Goal: Obtain resource: Download file/media

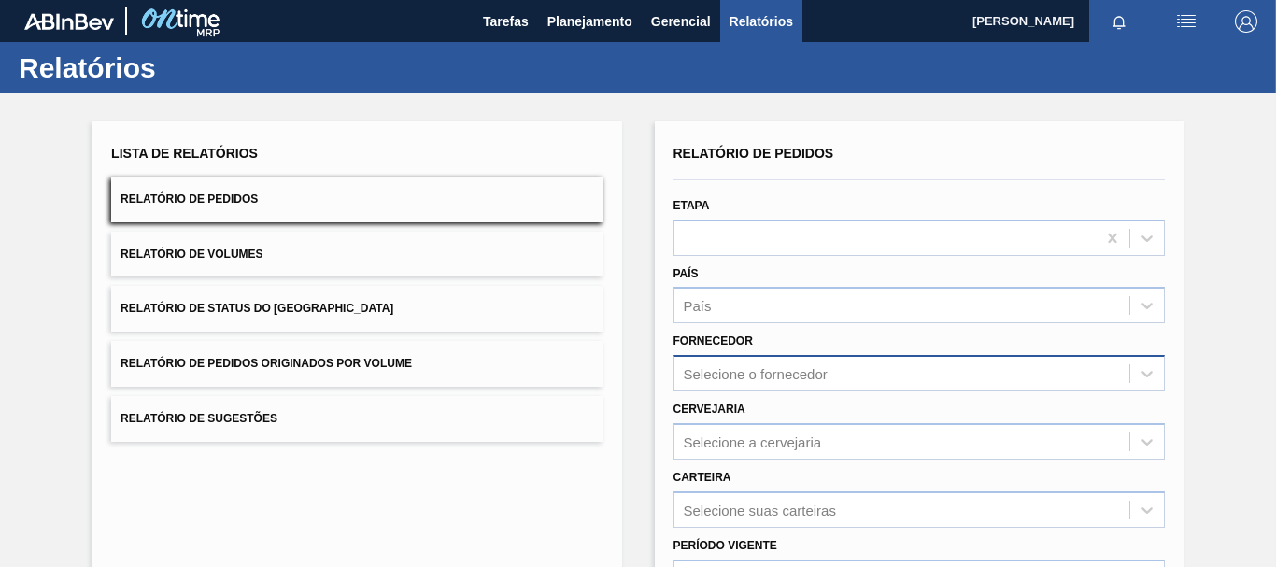
click at [727, 387] on div "Selecione o fornecedor" at bounding box center [919, 373] width 491 height 36
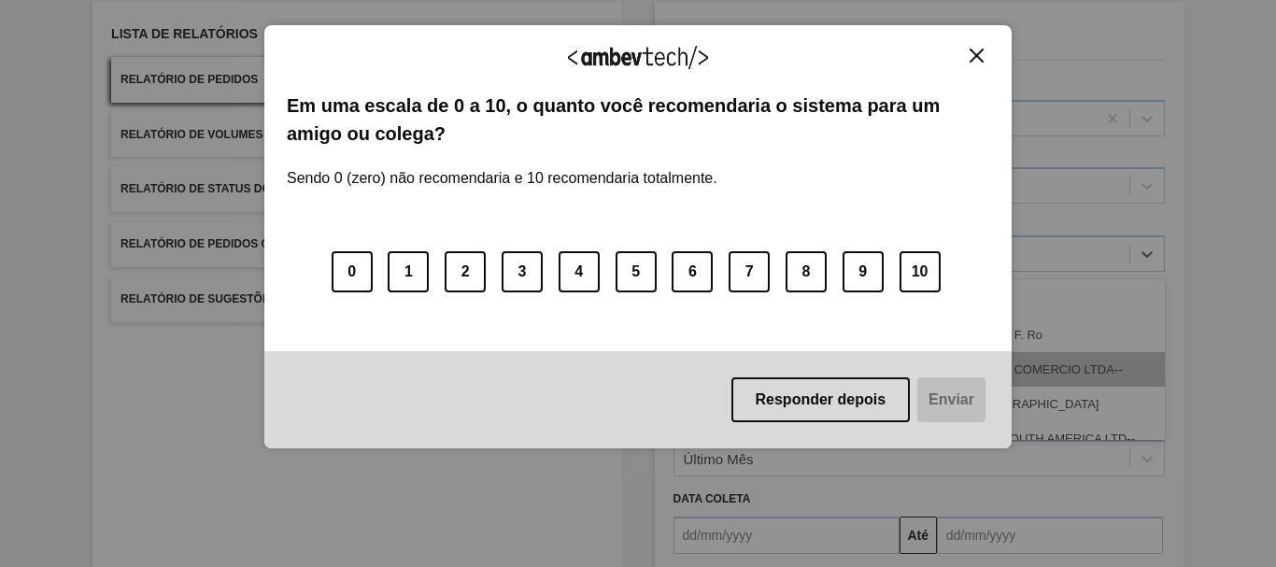
scroll to position [120, 0]
click at [983, 42] on div "Agradecemos seu feedback! Em uma escala de 0 a 10, o quanto você recomendaria o…" at bounding box center [637, 237] width 747 height 424
click at [1247, 164] on div "Agradecemos seu feedback! Em uma escala de 0 a 10, o quanto você recomendaria o…" at bounding box center [638, 283] width 1276 height 567
click at [979, 60] on img "Close" at bounding box center [977, 56] width 14 height 14
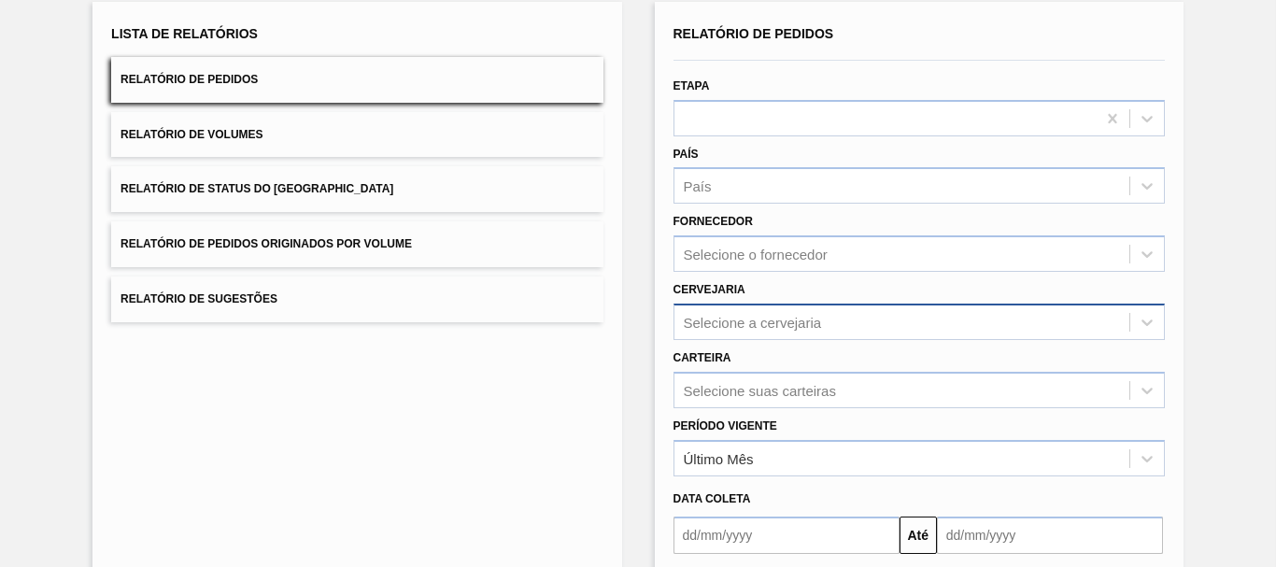
click at [787, 322] on div "Selecione a cervejaria" at bounding box center [753, 322] width 138 height 16
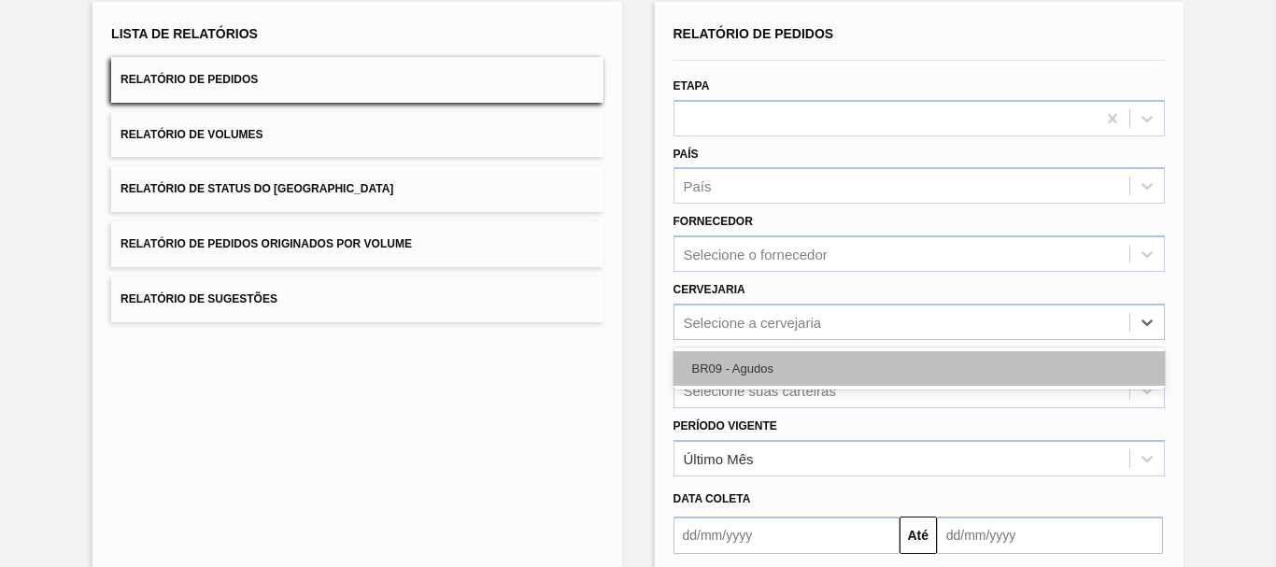
click at [750, 376] on div "BR09 - Agudos" at bounding box center [919, 368] width 491 height 35
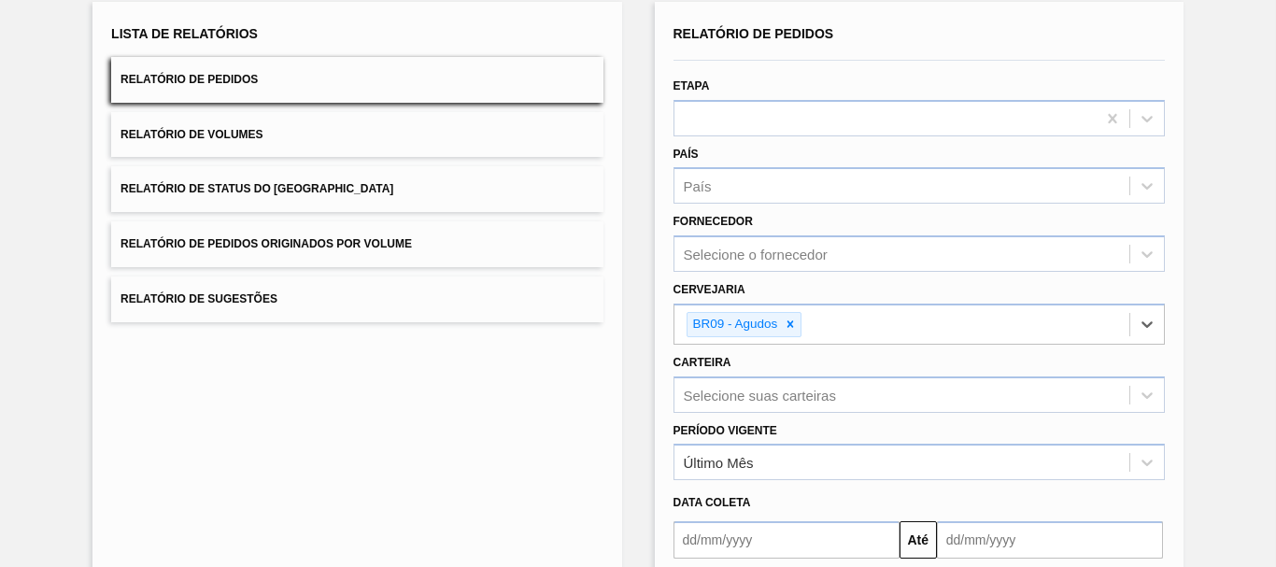
scroll to position [303, 0]
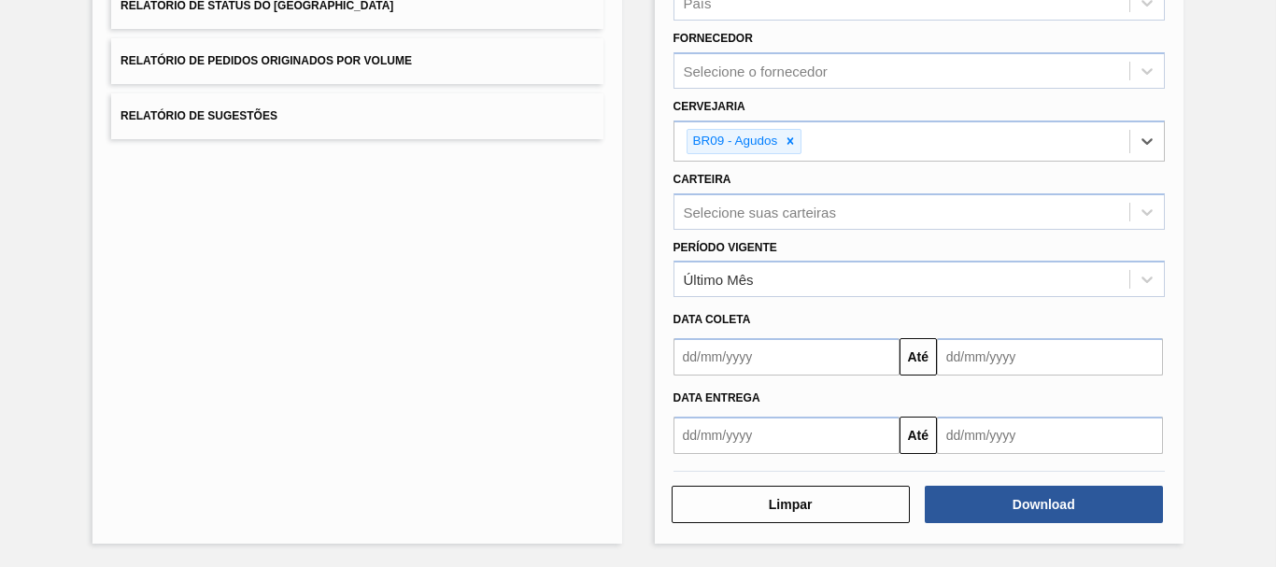
click at [846, 363] on input "text" at bounding box center [787, 356] width 226 height 37
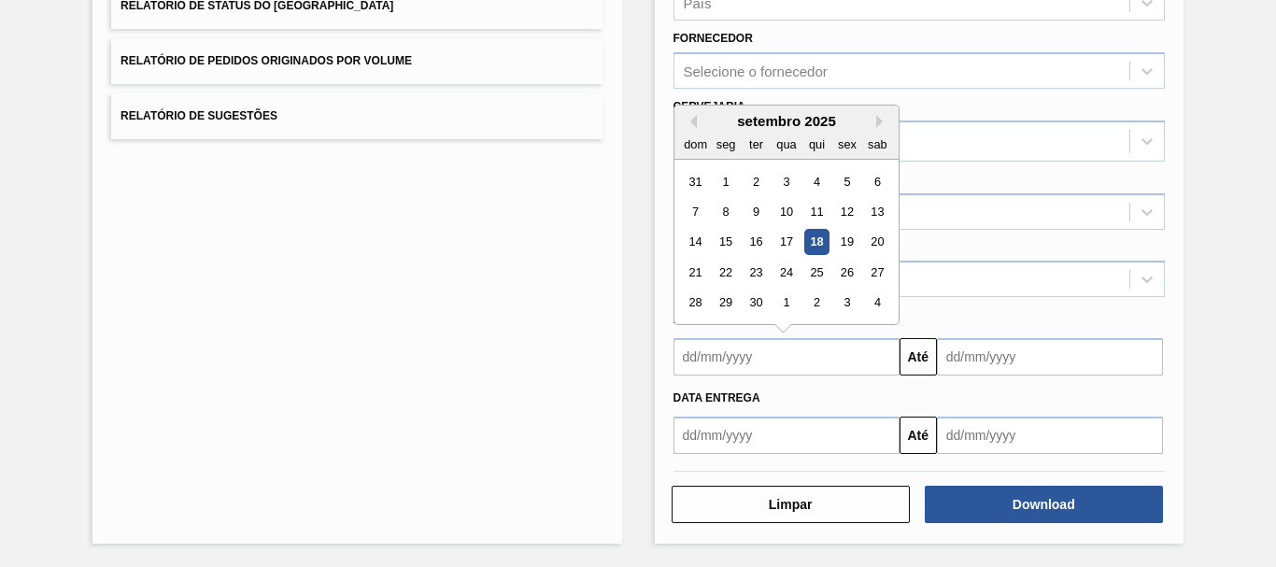
click at [698, 128] on div "setembro 2025" at bounding box center [787, 121] width 224 height 16
click at [691, 117] on button "Previous Month" at bounding box center [690, 121] width 13 height 13
click at [751, 185] on div "29" at bounding box center [755, 181] width 25 height 25
type input "[DATE]"
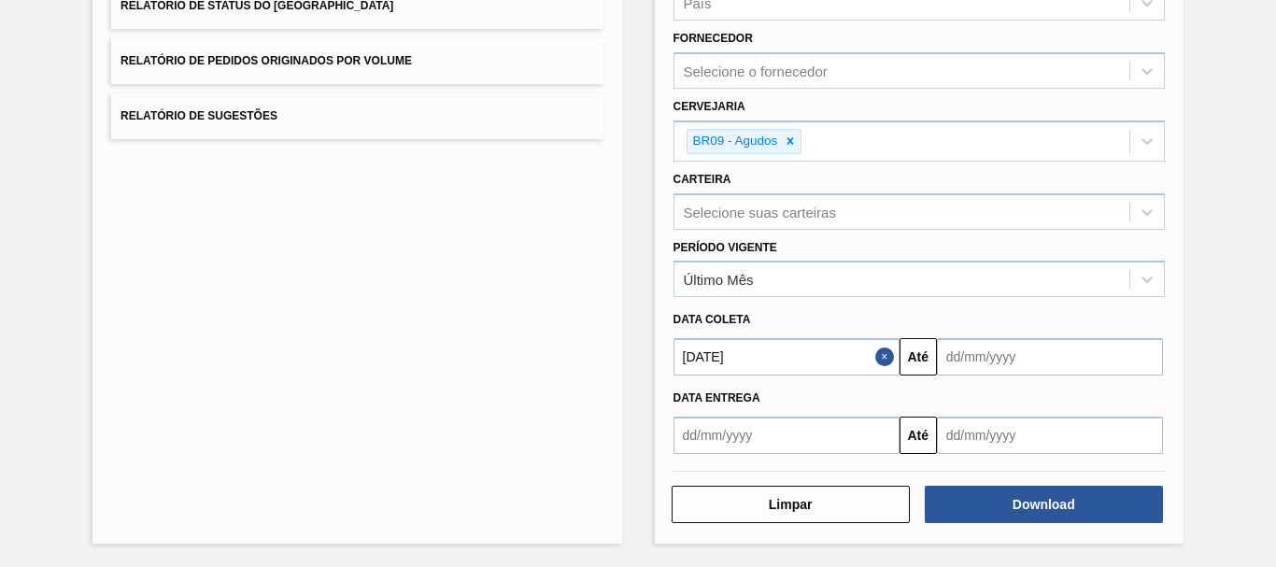
click at [884, 353] on button "Close" at bounding box center [887, 356] width 24 height 37
click at [889, 354] on input "text" at bounding box center [787, 356] width 226 height 37
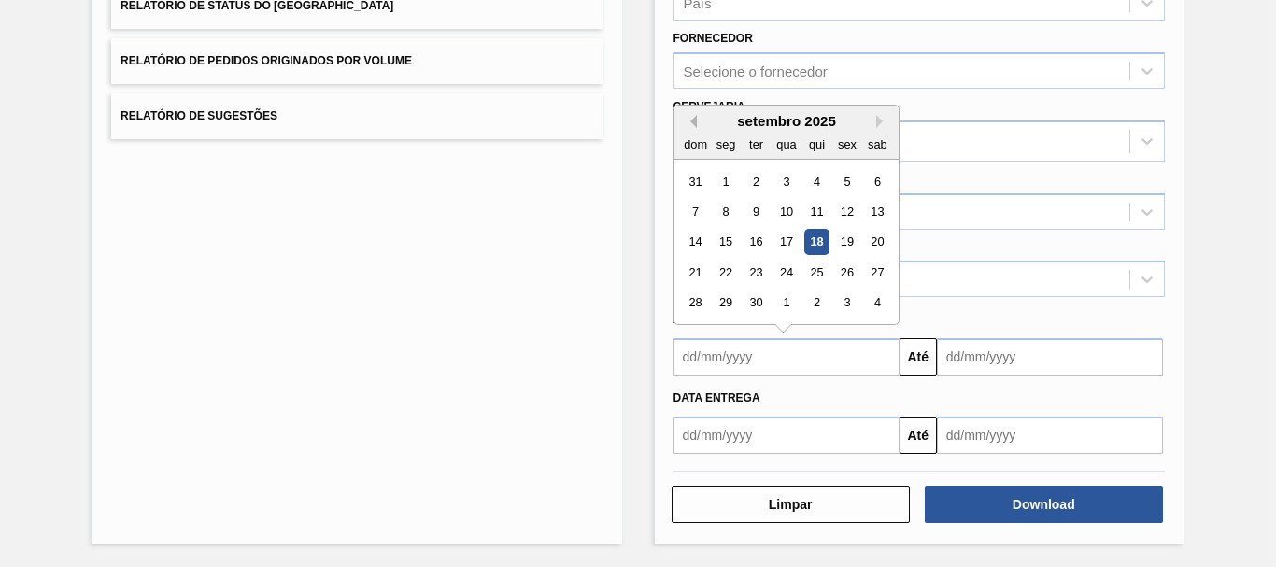
click at [690, 117] on button "Previous Month" at bounding box center [690, 121] width 13 height 13
click at [725, 296] on div "25" at bounding box center [725, 303] width 25 height 25
type input "[DATE]"
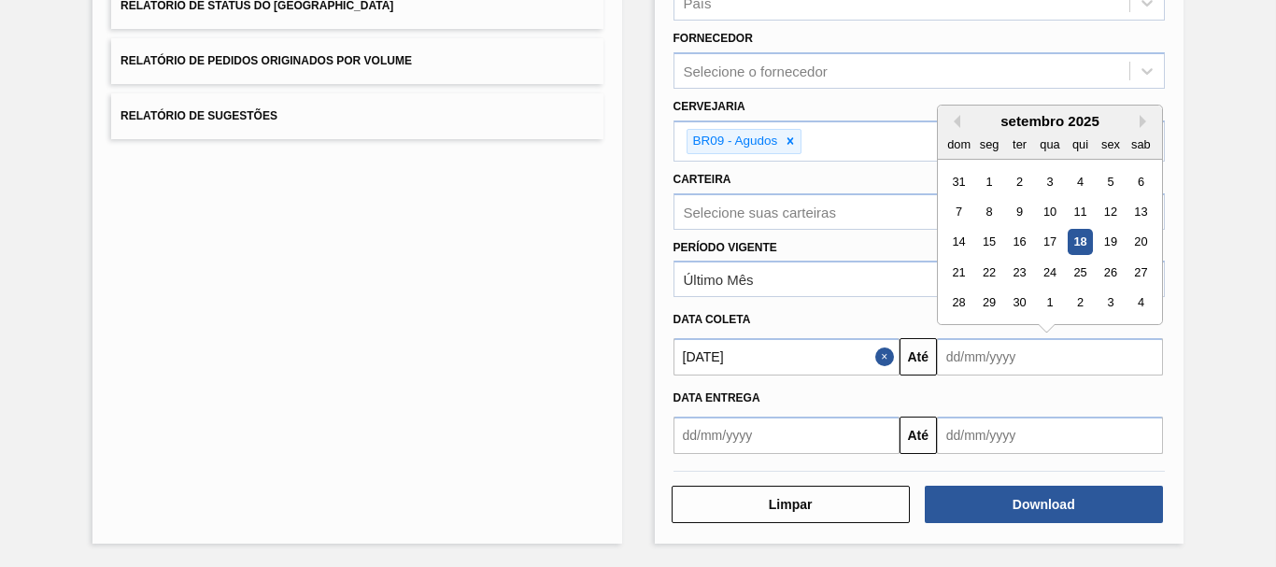
click at [955, 363] on input "text" at bounding box center [1050, 356] width 226 height 37
click at [1134, 296] on div "4" at bounding box center [1141, 303] width 25 height 25
type input "[DATE]"
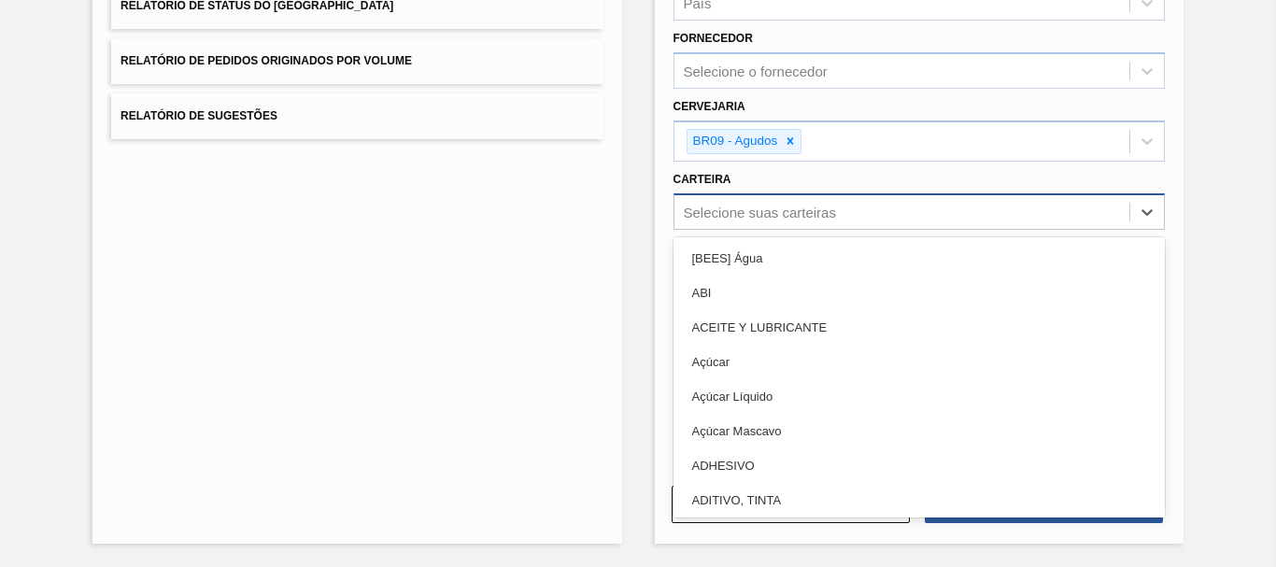
click at [720, 212] on div "Selecione suas carteiras" at bounding box center [760, 212] width 152 height 16
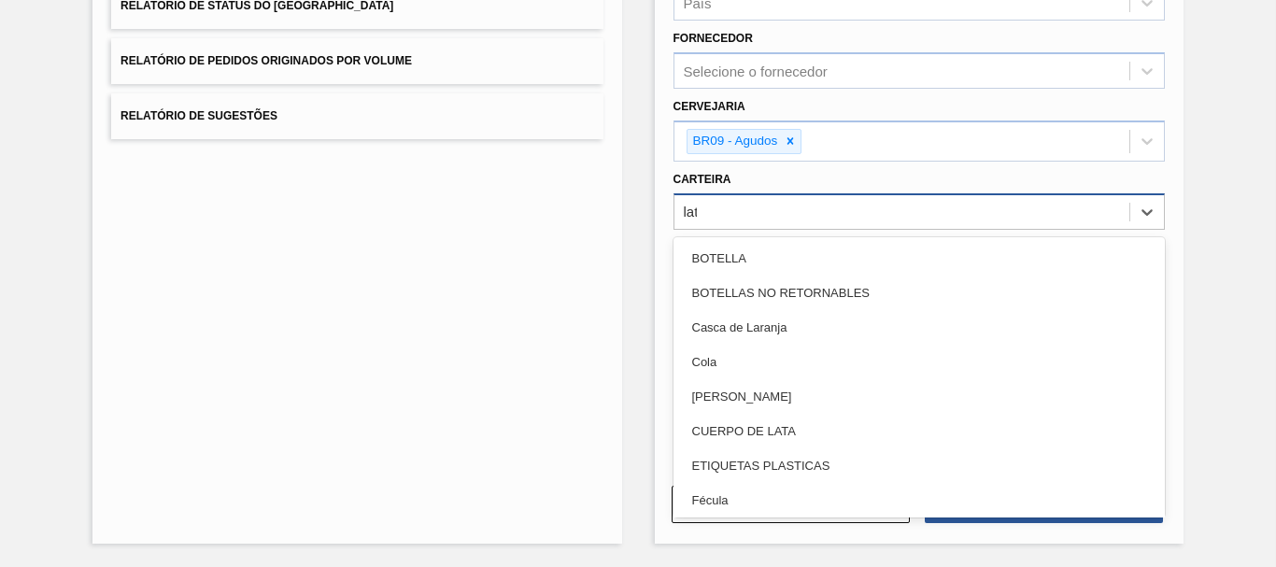
type input "lata"
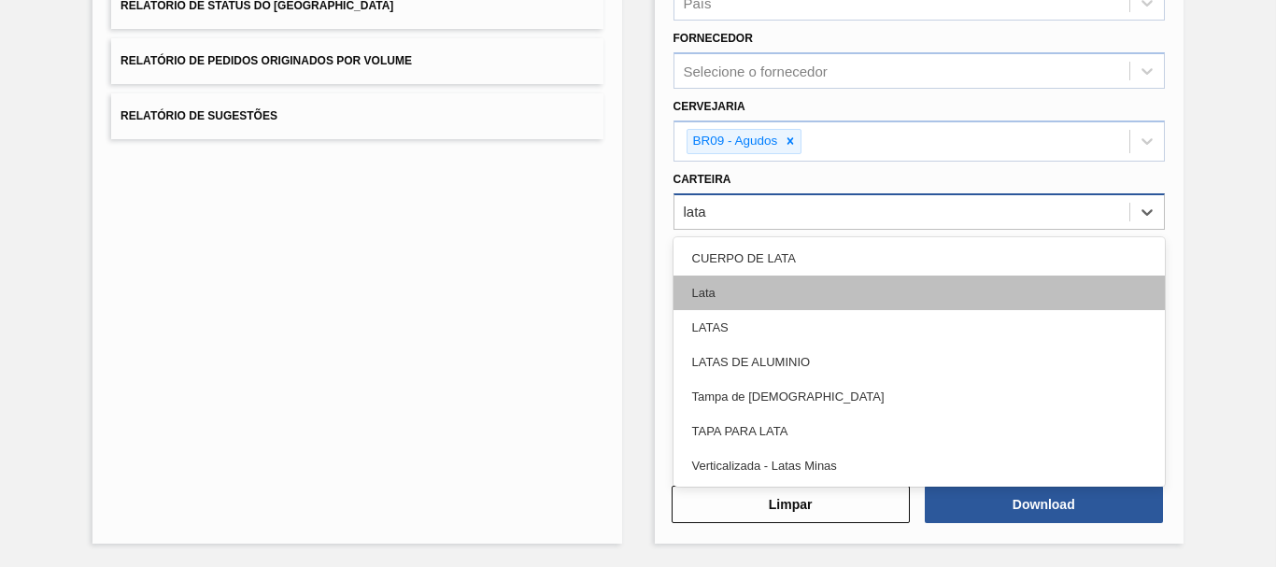
click at [721, 281] on div "Lata" at bounding box center [919, 293] width 491 height 35
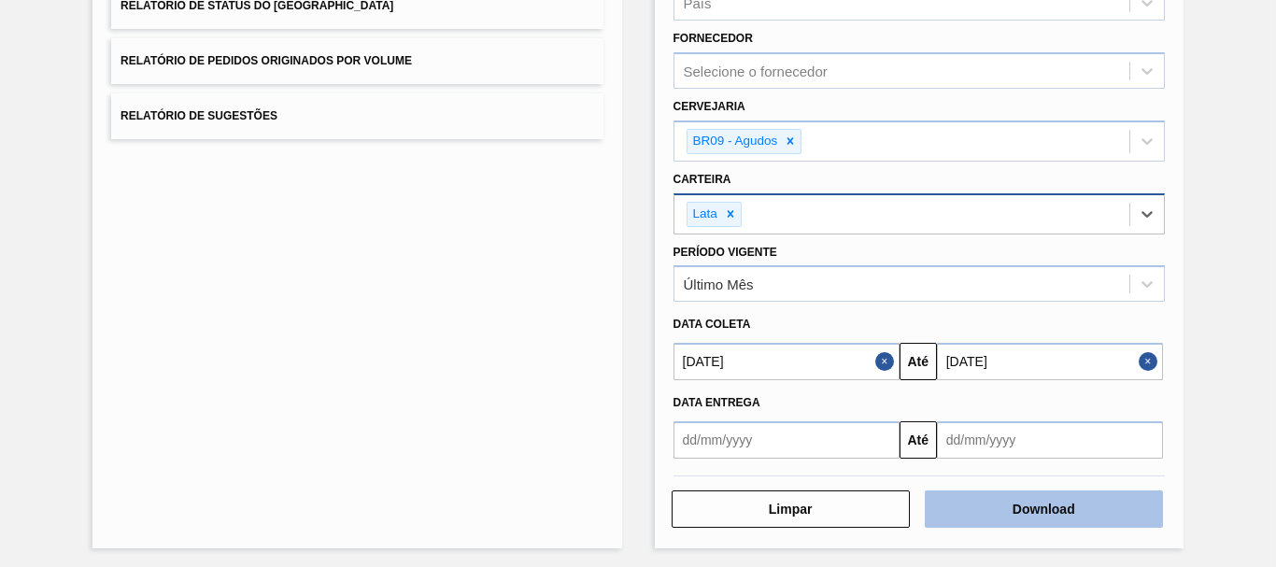
click at [1002, 514] on button "Download" at bounding box center [1044, 509] width 238 height 37
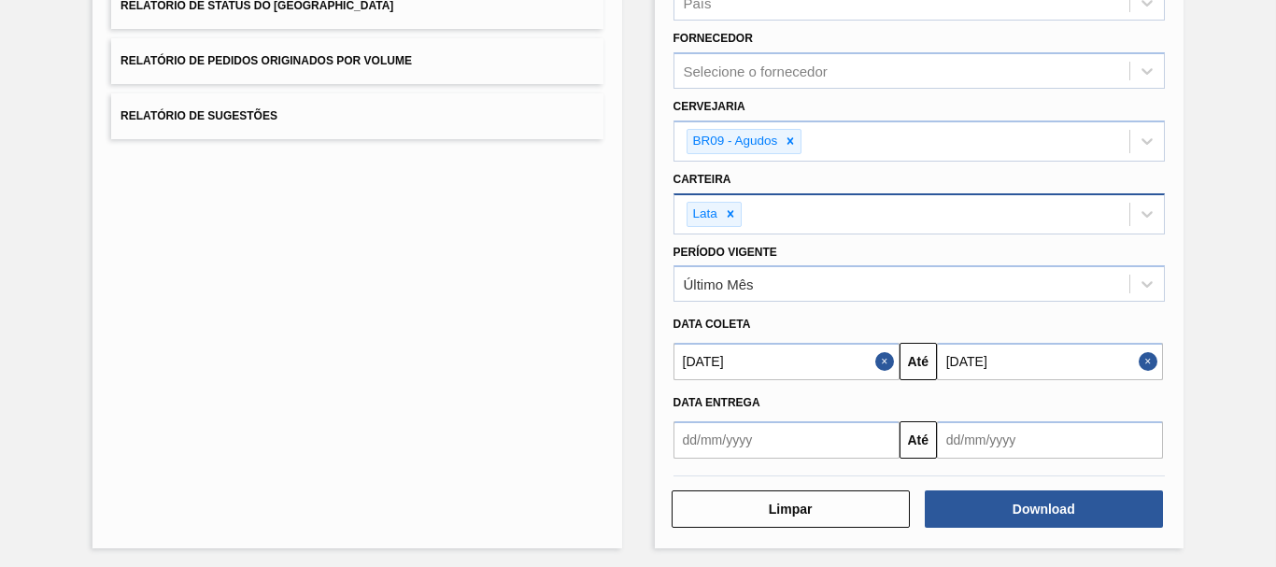
scroll to position [0, 0]
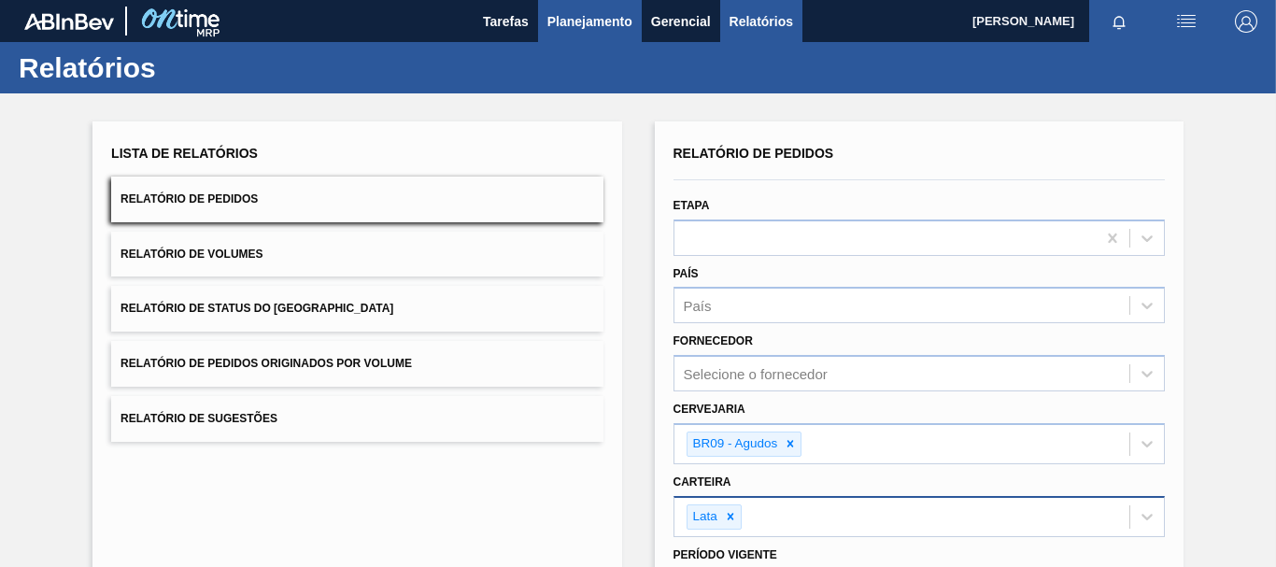
click at [558, 22] on span "Planejamento" at bounding box center [589, 21] width 85 height 22
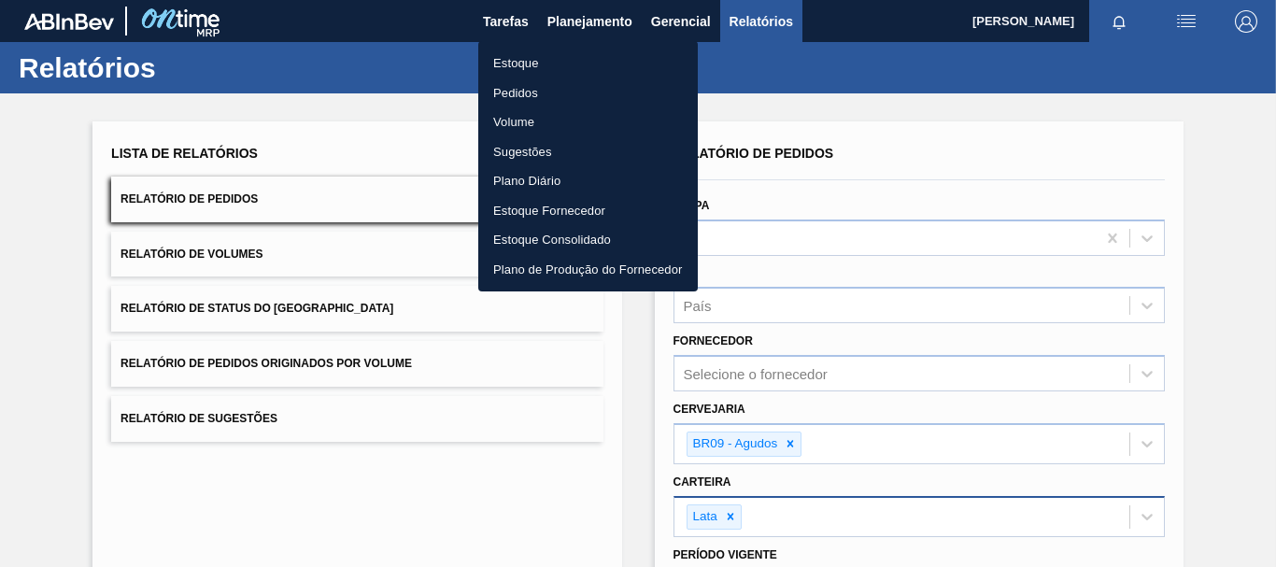
click at [557, 66] on li "Estoque" at bounding box center [588, 64] width 220 height 30
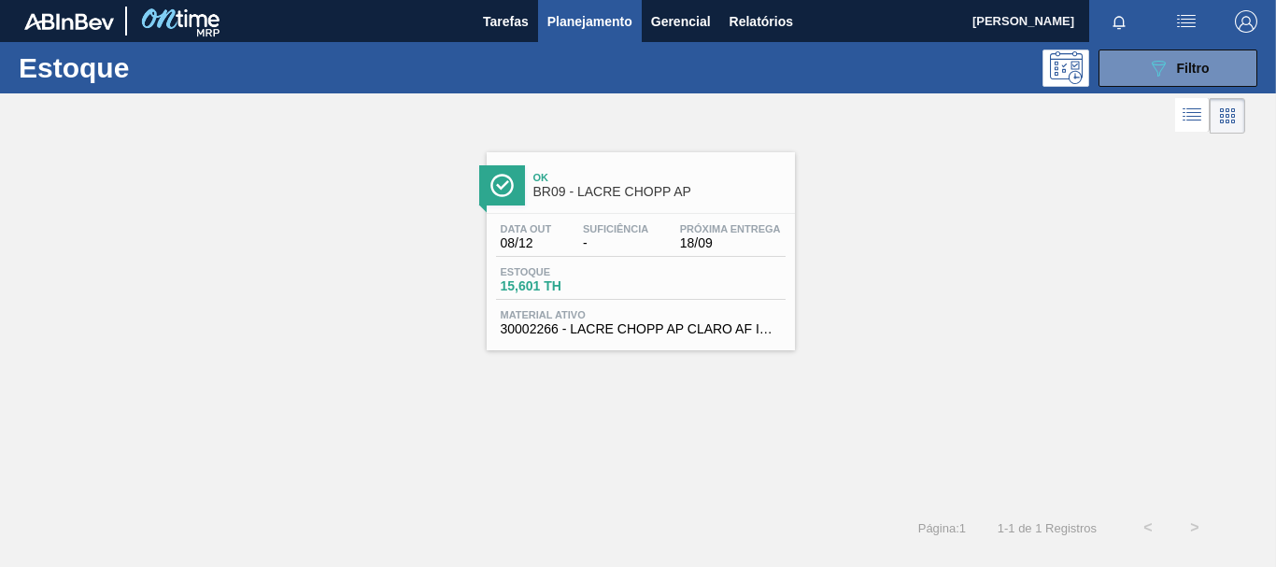
click at [707, 190] on span "BR09 - LACRE CHOPP AP" at bounding box center [659, 192] width 252 height 14
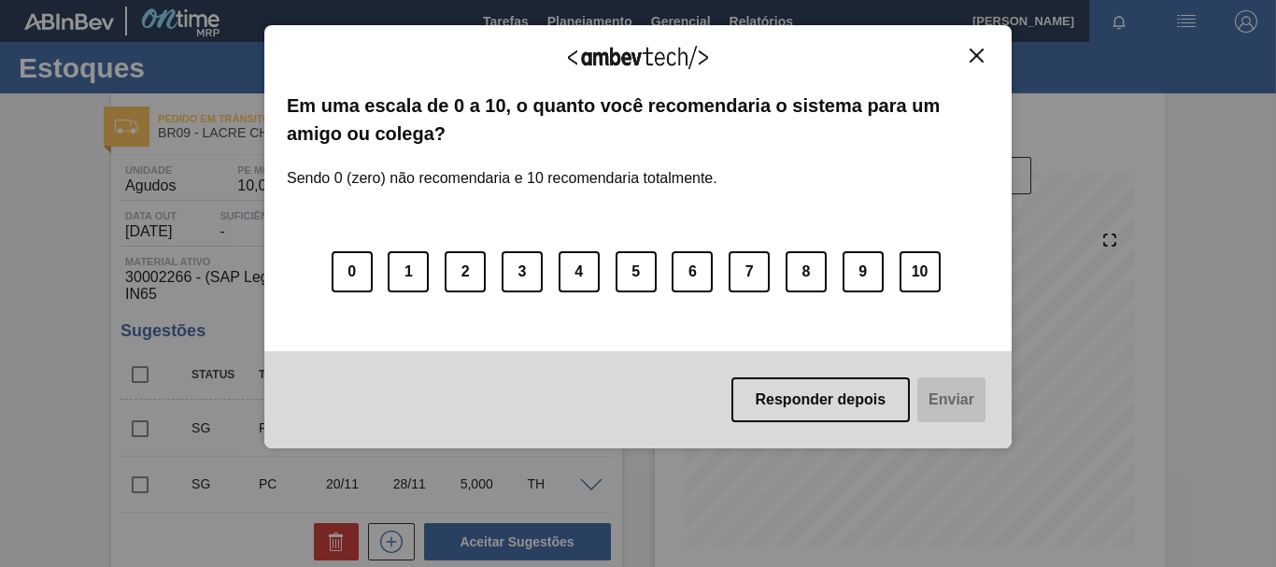
click at [966, 58] on button "Close" at bounding box center [976, 56] width 25 height 16
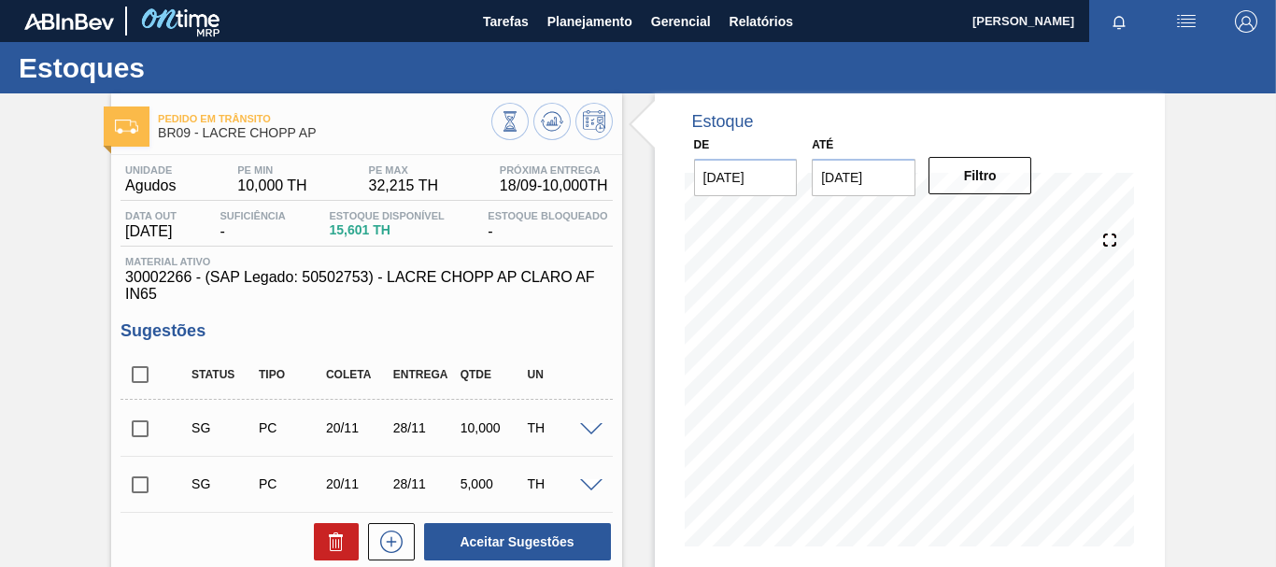
scroll to position [280, 0]
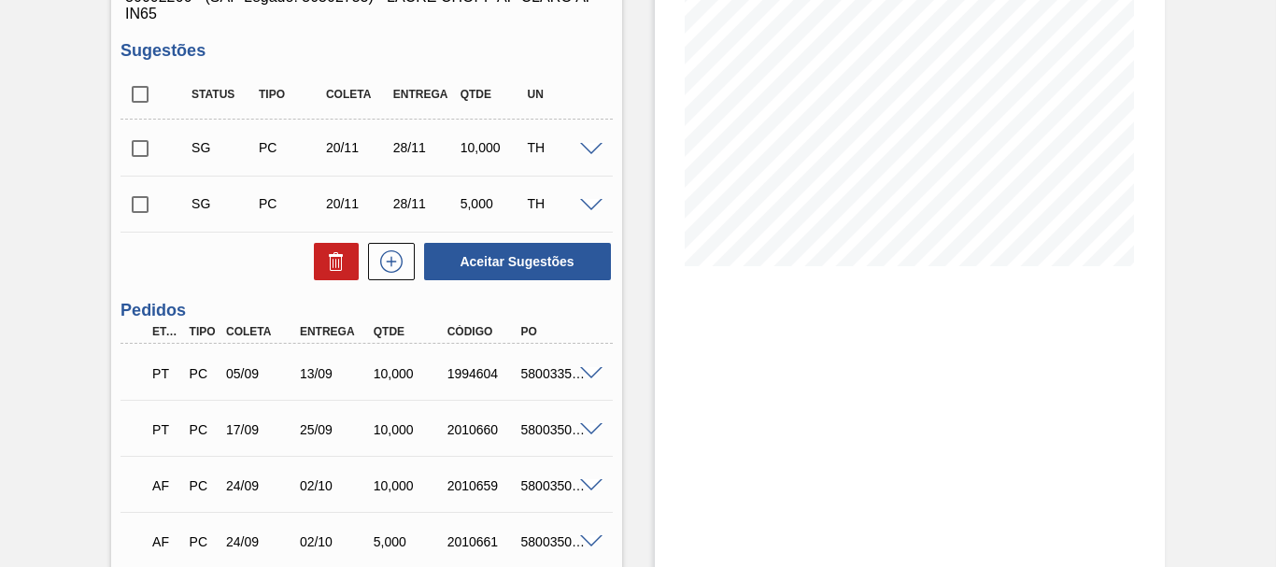
click at [589, 370] on span at bounding box center [591, 374] width 22 height 14
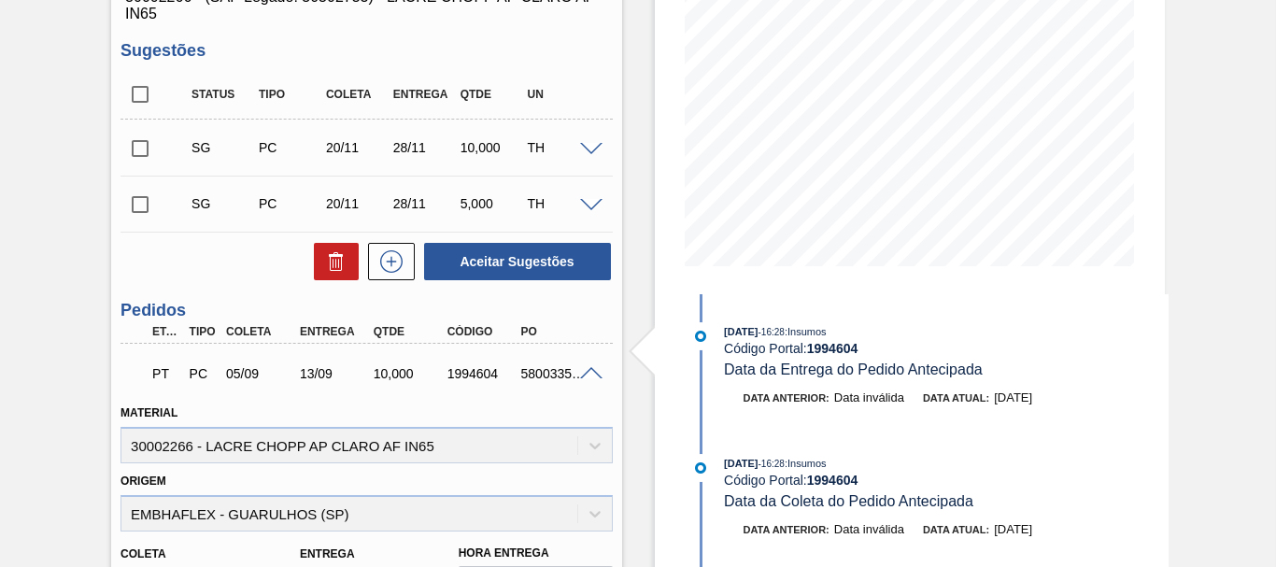
scroll to position [0, 0]
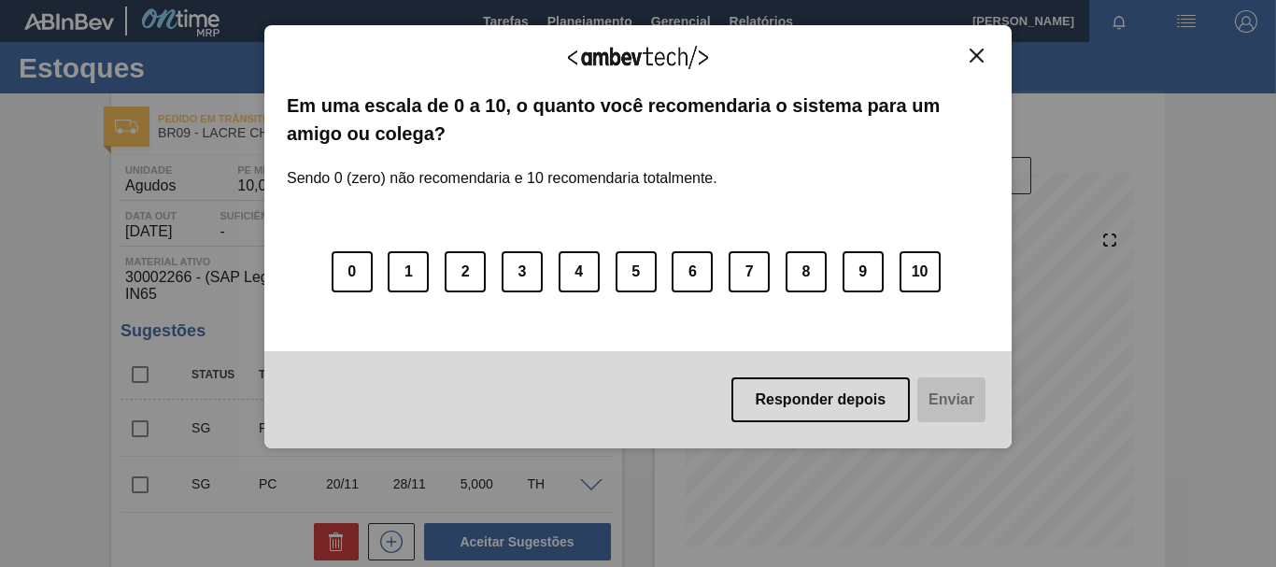
click at [990, 46] on div "Agradecemos seu feedback! Em uma escala de 0 a 10, o quanto você recomendaria o…" at bounding box center [637, 237] width 747 height 424
click at [977, 49] on img "Close" at bounding box center [977, 56] width 14 height 14
click at [974, 51] on img "Close" at bounding box center [977, 56] width 14 height 14
